Goal: Information Seeking & Learning: Check status

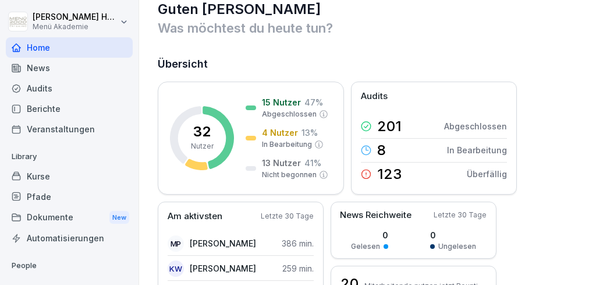
scroll to position [23, 0]
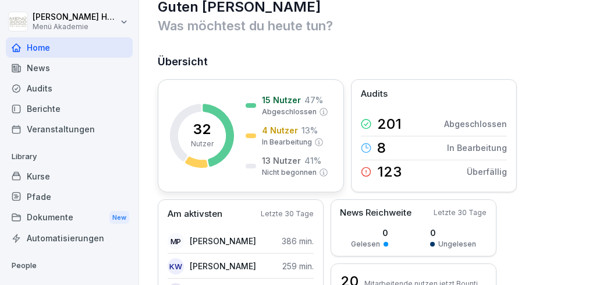
click at [279, 161] on p "13 Nutzer" at bounding box center [281, 160] width 39 height 12
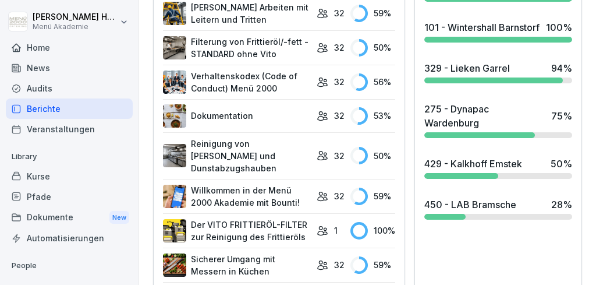
scroll to position [563, 0]
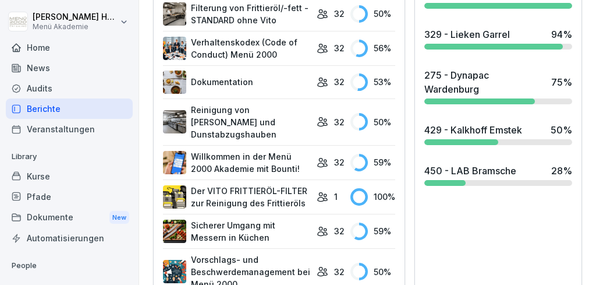
click at [431, 145] on div at bounding box center [461, 142] width 74 height 6
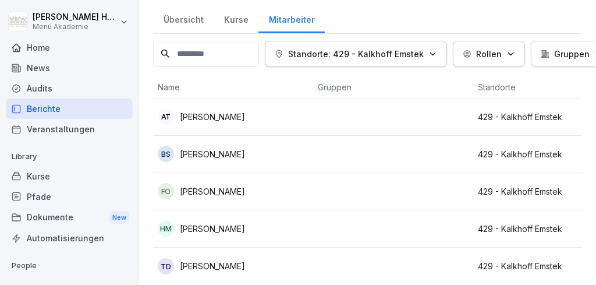
scroll to position [38, 0]
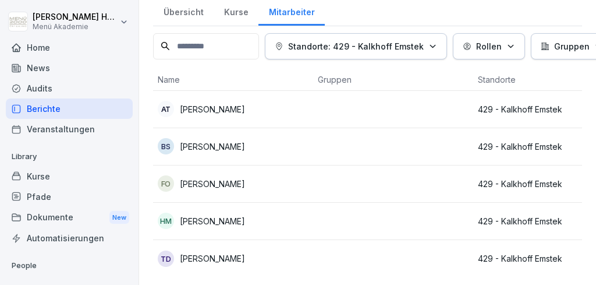
click at [202, 259] on p "[PERSON_NAME]" at bounding box center [212, 258] width 65 height 12
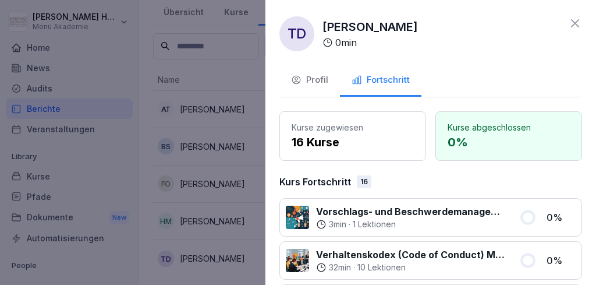
click at [205, 222] on div at bounding box center [298, 142] width 596 height 285
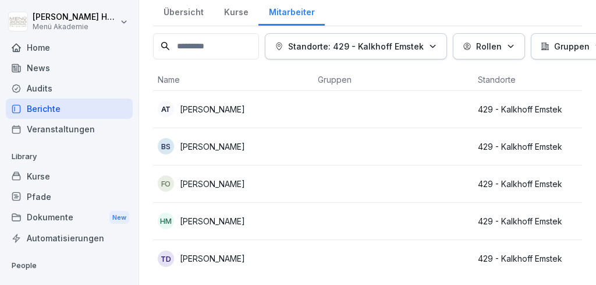
click at [216, 182] on p "[PERSON_NAME]" at bounding box center [212, 183] width 65 height 12
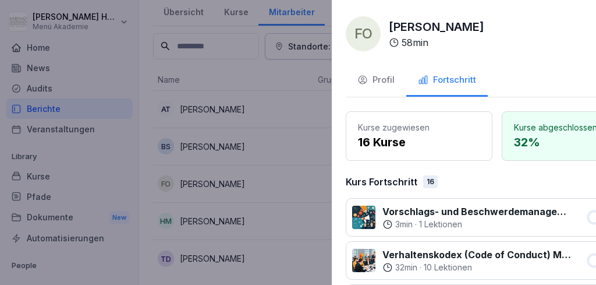
click at [216, 181] on div at bounding box center [298, 142] width 596 height 285
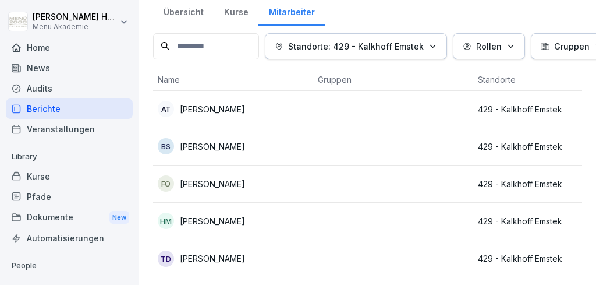
click at [218, 145] on p "[PERSON_NAME]" at bounding box center [212, 146] width 65 height 12
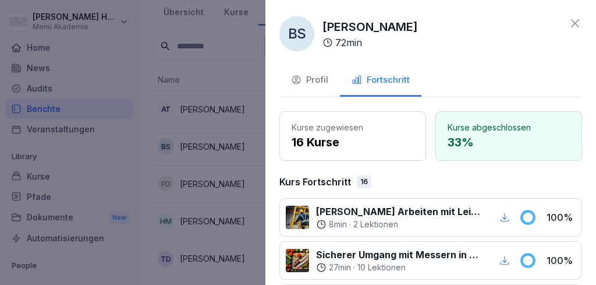
click at [222, 144] on div at bounding box center [298, 142] width 596 height 285
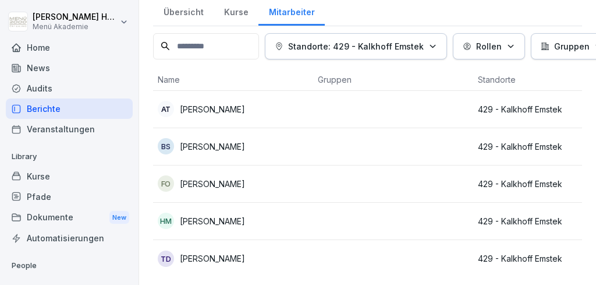
click at [187, 15] on div "Übersicht" at bounding box center [183, 11] width 61 height 30
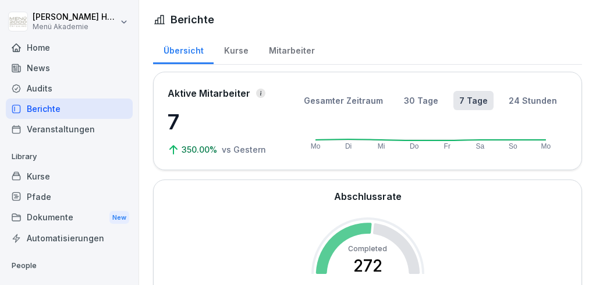
click at [41, 46] on div "Home" at bounding box center [69, 47] width 127 height 20
